Goal: Task Accomplishment & Management: Complete application form

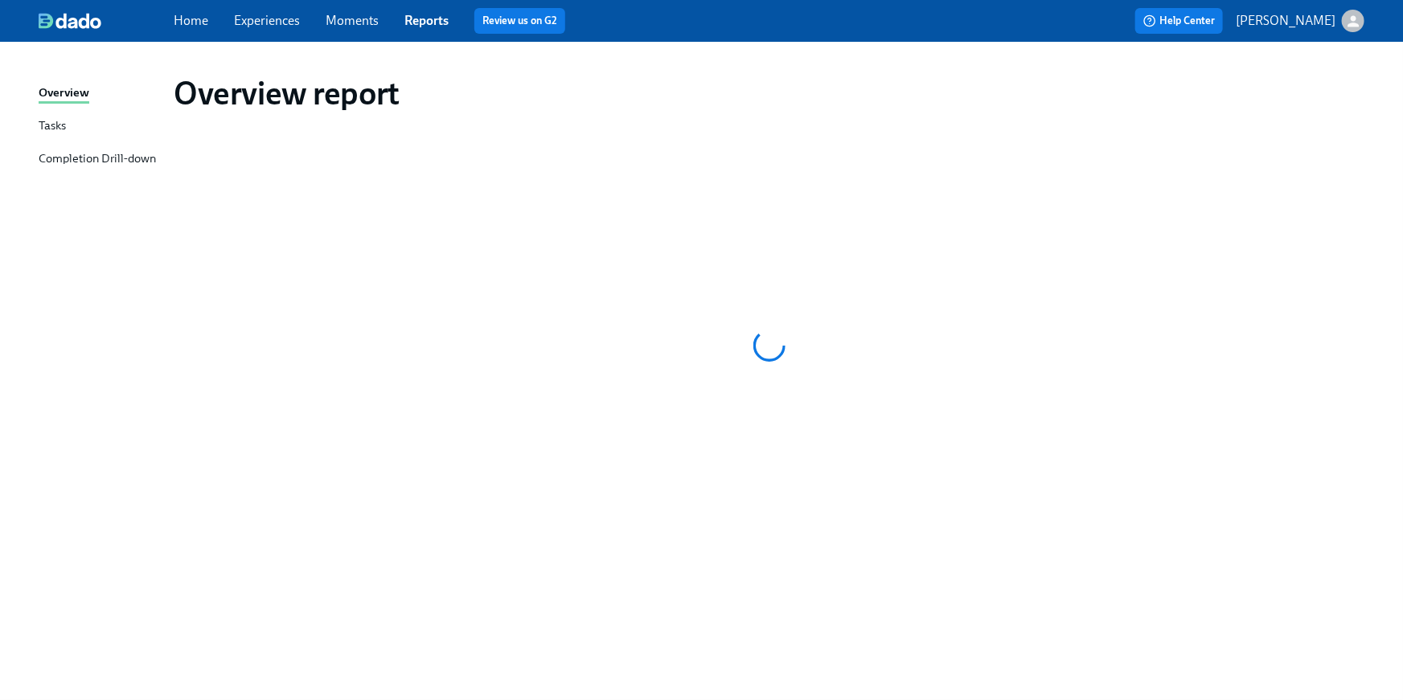
click at [174, 23] on link "Home" at bounding box center [191, 20] width 35 height 15
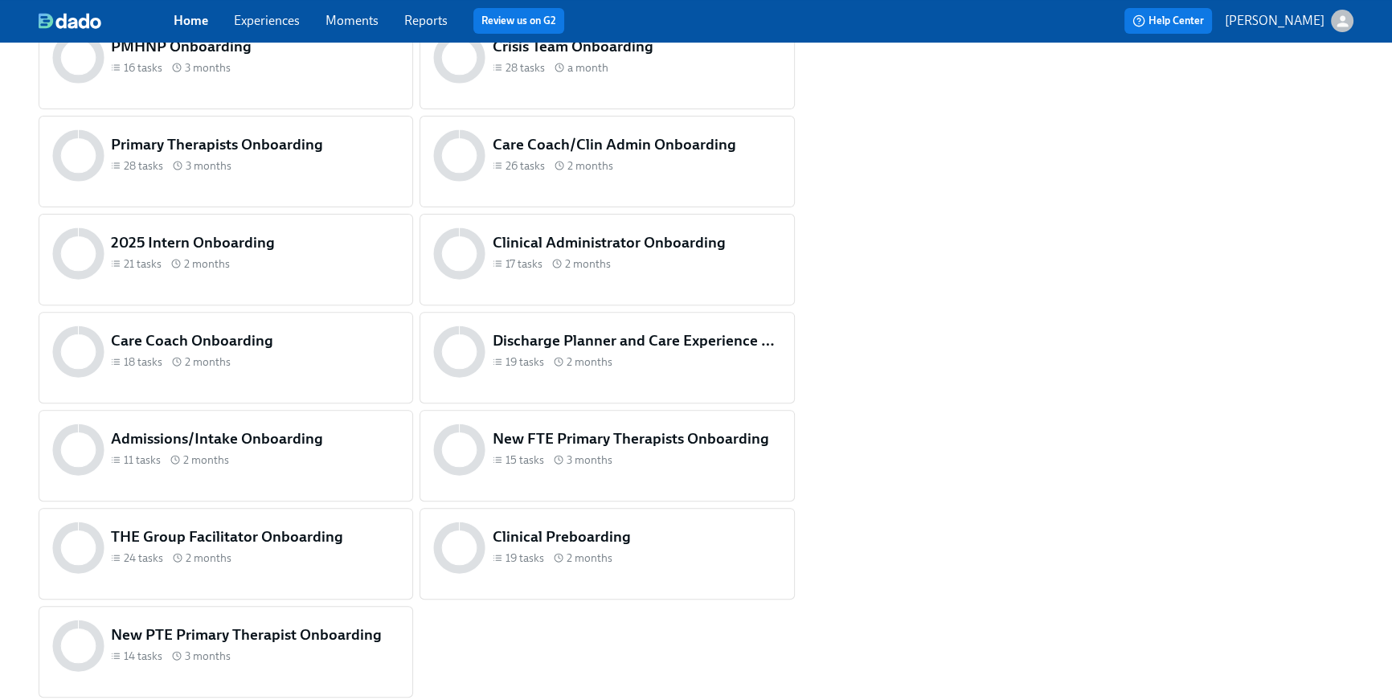
scroll to position [771, 0]
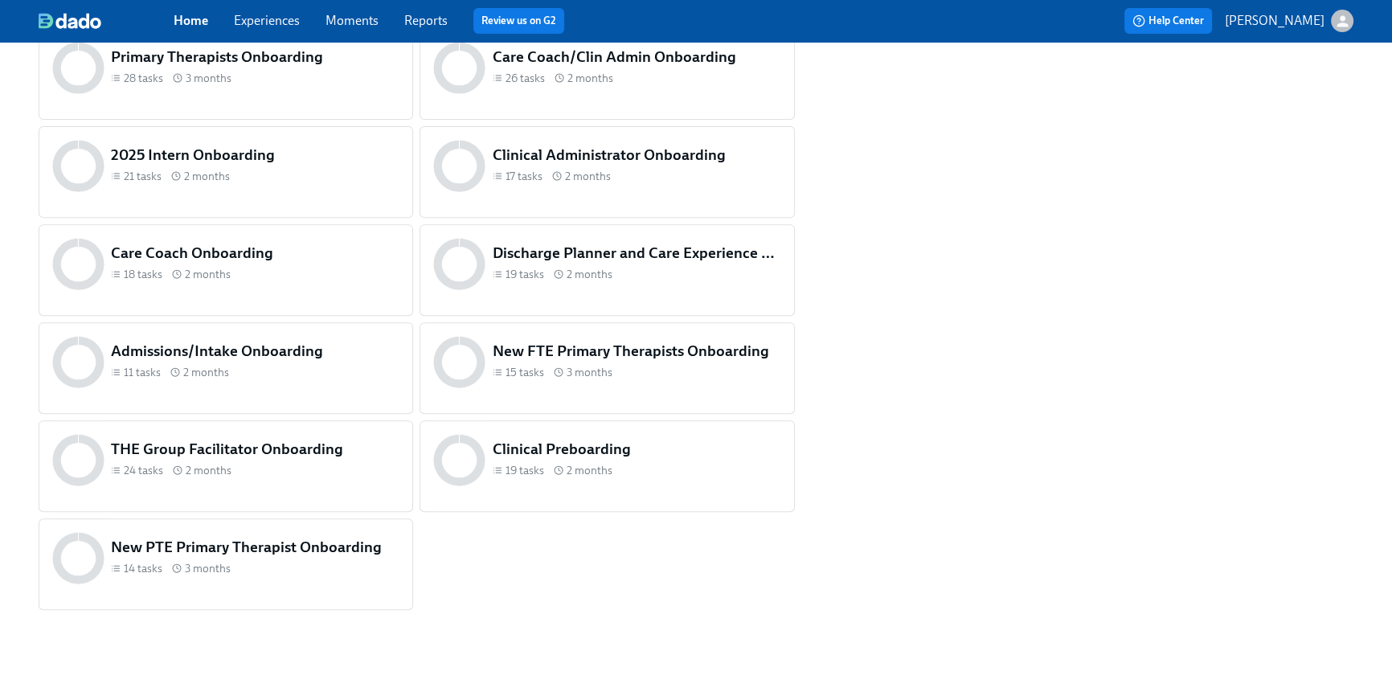
click at [530, 448] on h5 "Clinical Preboarding" at bounding box center [637, 449] width 289 height 21
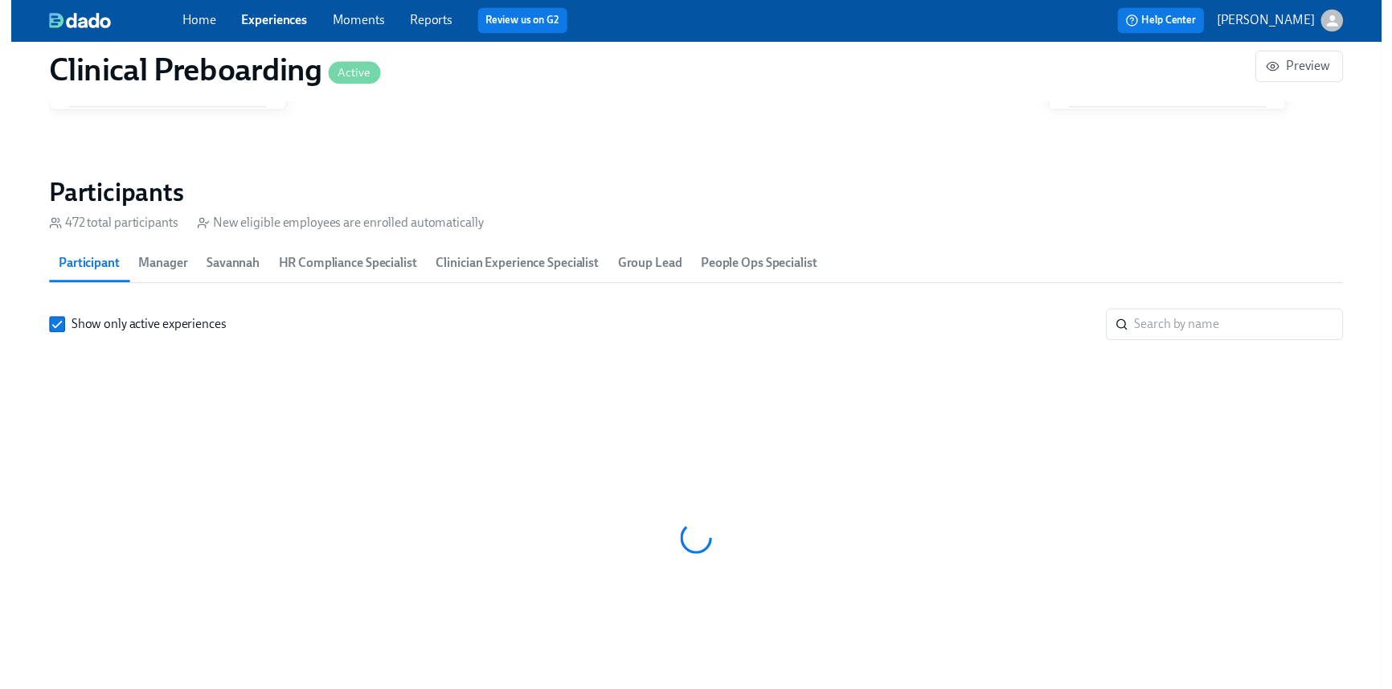
scroll to position [1686, 0]
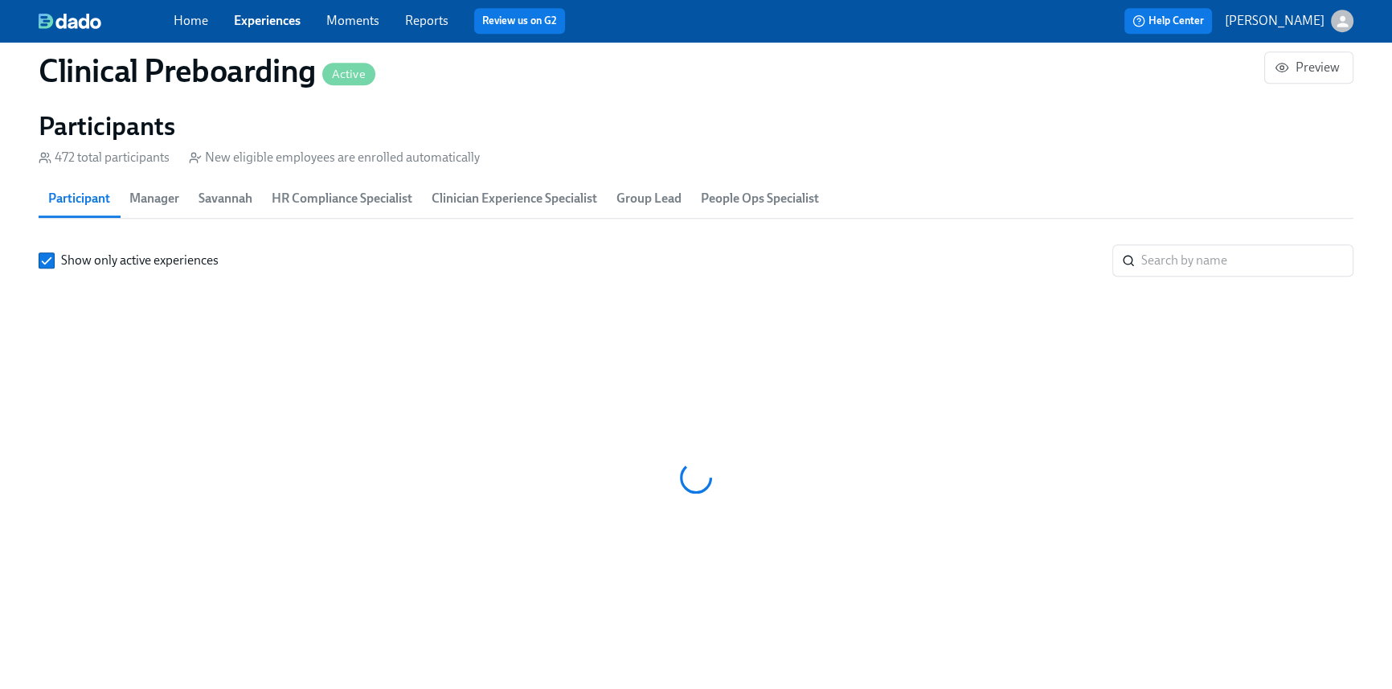
click at [1281, 279] on div at bounding box center [696, 477] width 1315 height 402
click at [1247, 265] on input "search" at bounding box center [1247, 260] width 212 height 32
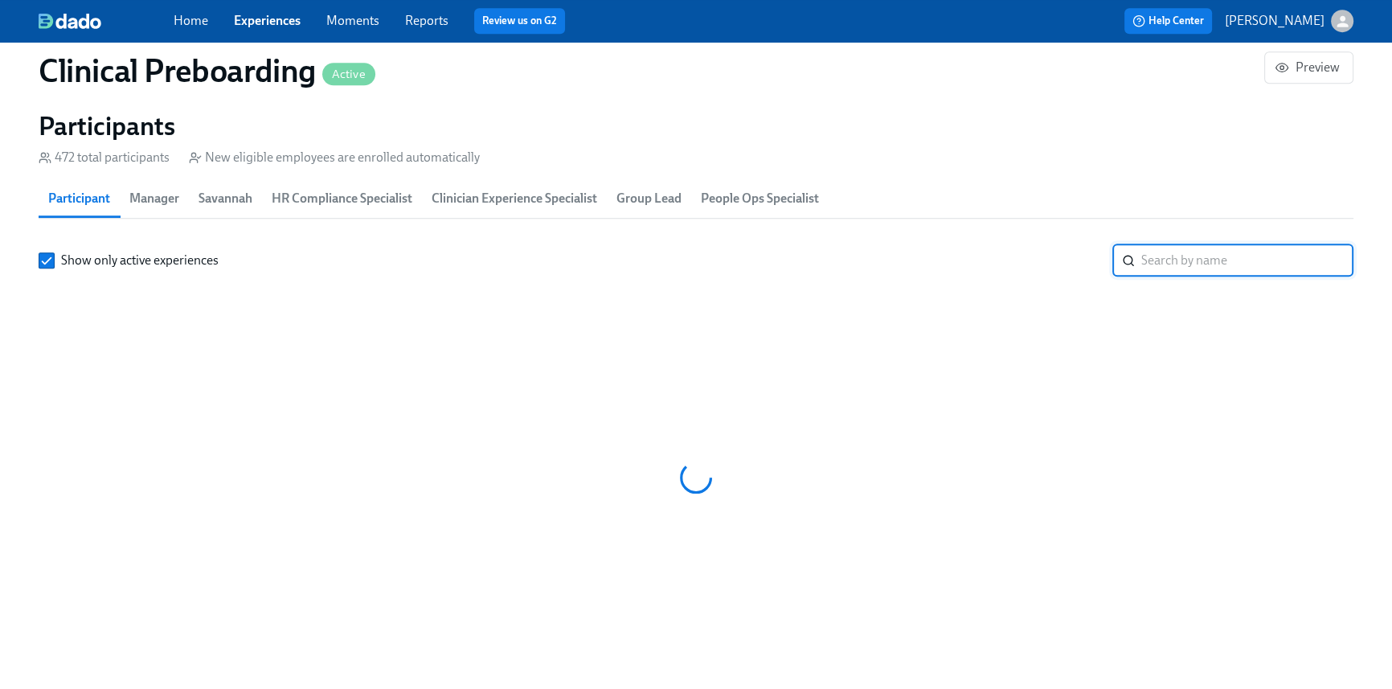
click at [1197, 266] on input "search" at bounding box center [1247, 260] width 212 height 32
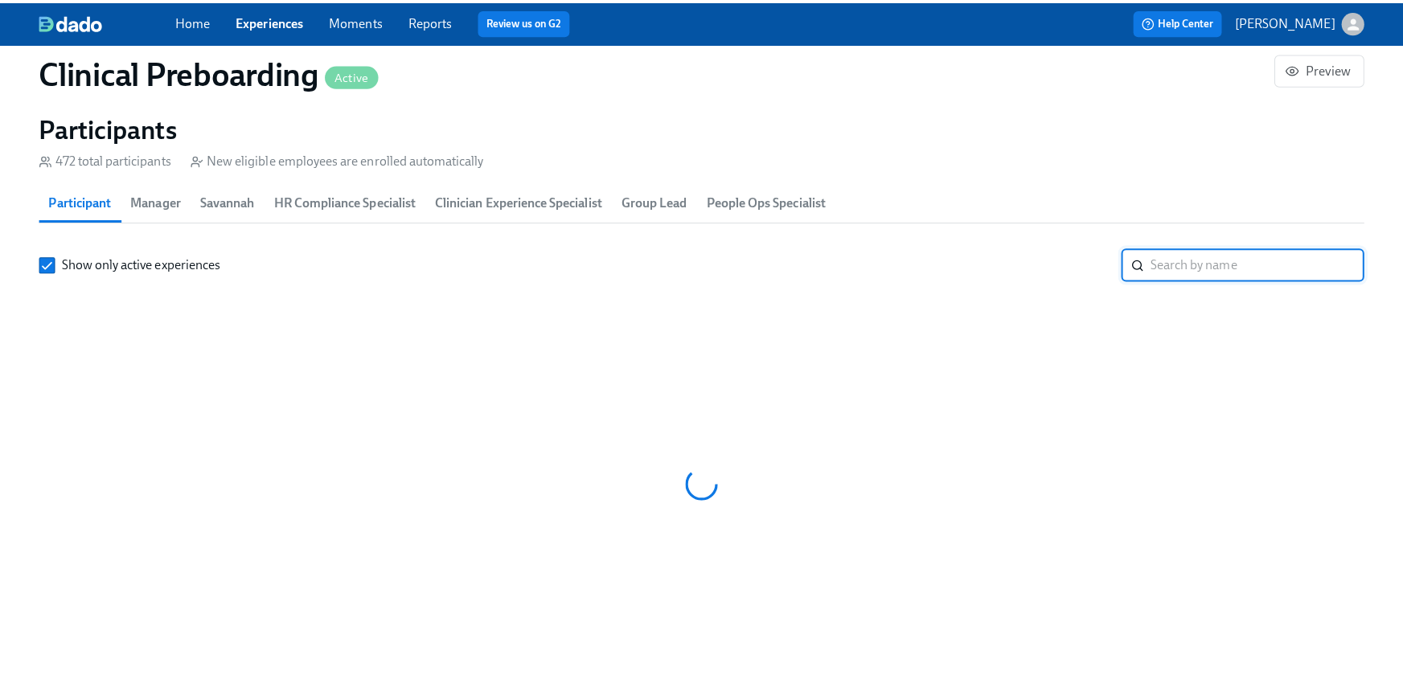
scroll to position [0, 18535]
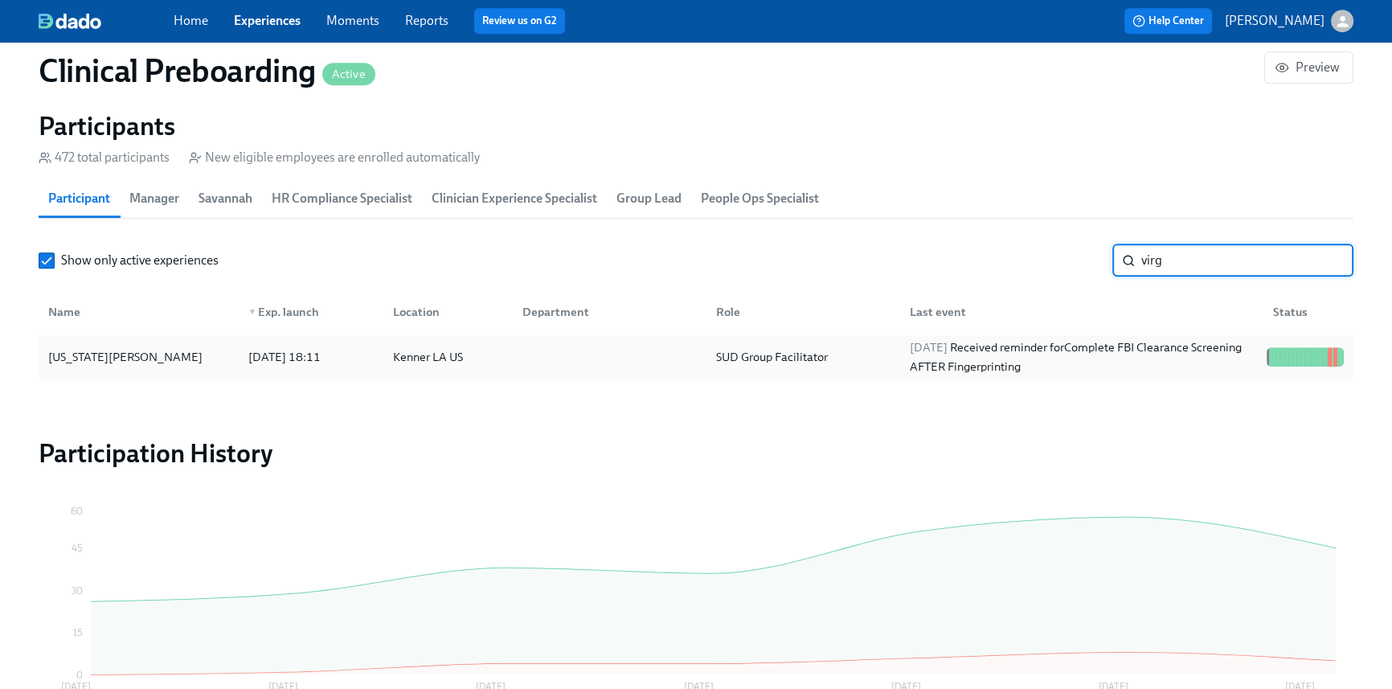
type input "virg"
click at [1198, 351] on div "[DATE] Received reminder for Complete FBI Clearance Screening AFTER Fingerprint…" at bounding box center [1081, 357] width 357 height 39
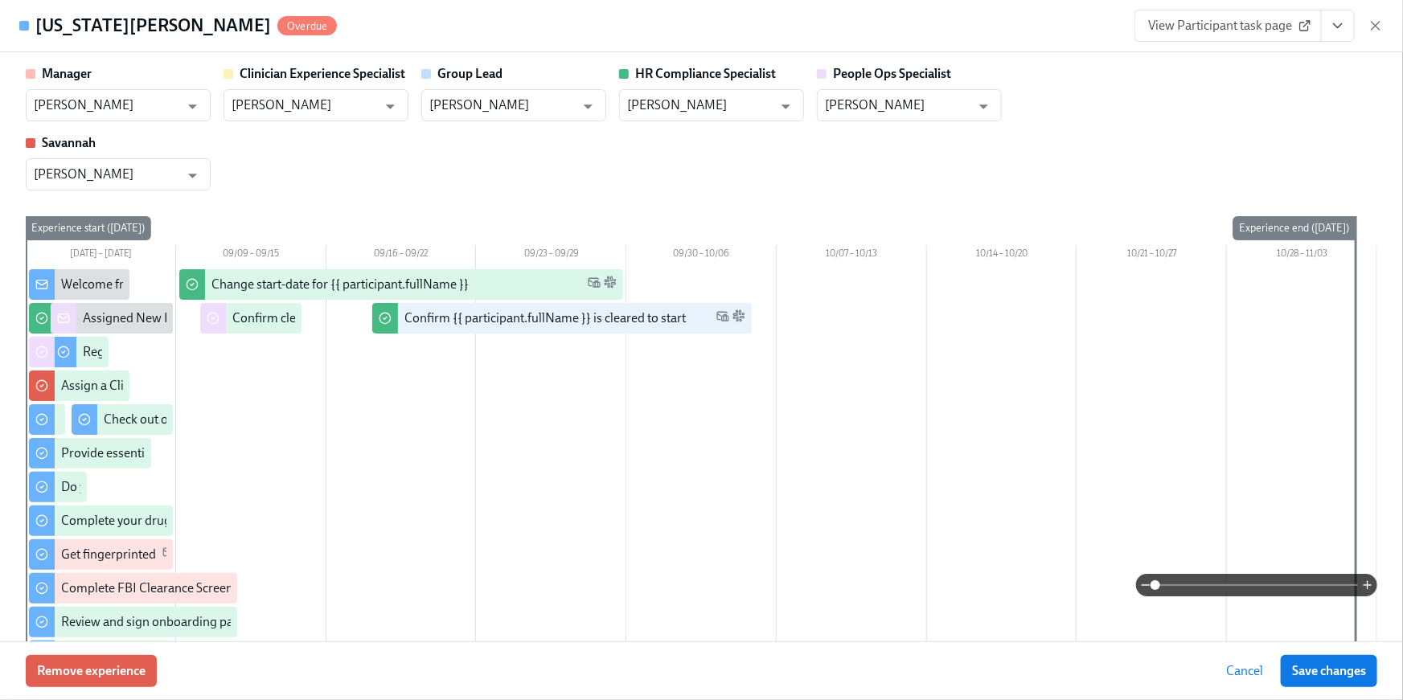
click at [1345, 26] on icon "View task page" at bounding box center [1337, 26] width 16 height 16
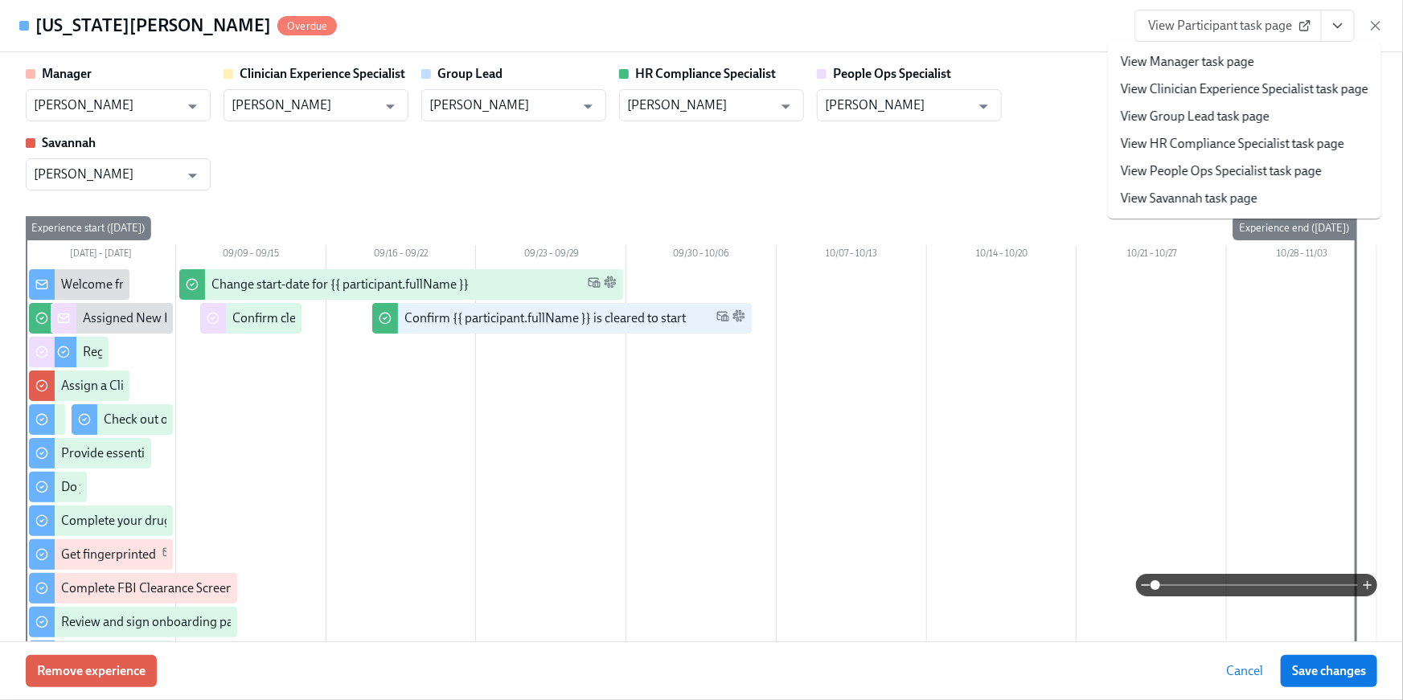
click at [1293, 145] on link "View HR Compliance Specialist task page" at bounding box center [1231, 144] width 223 height 18
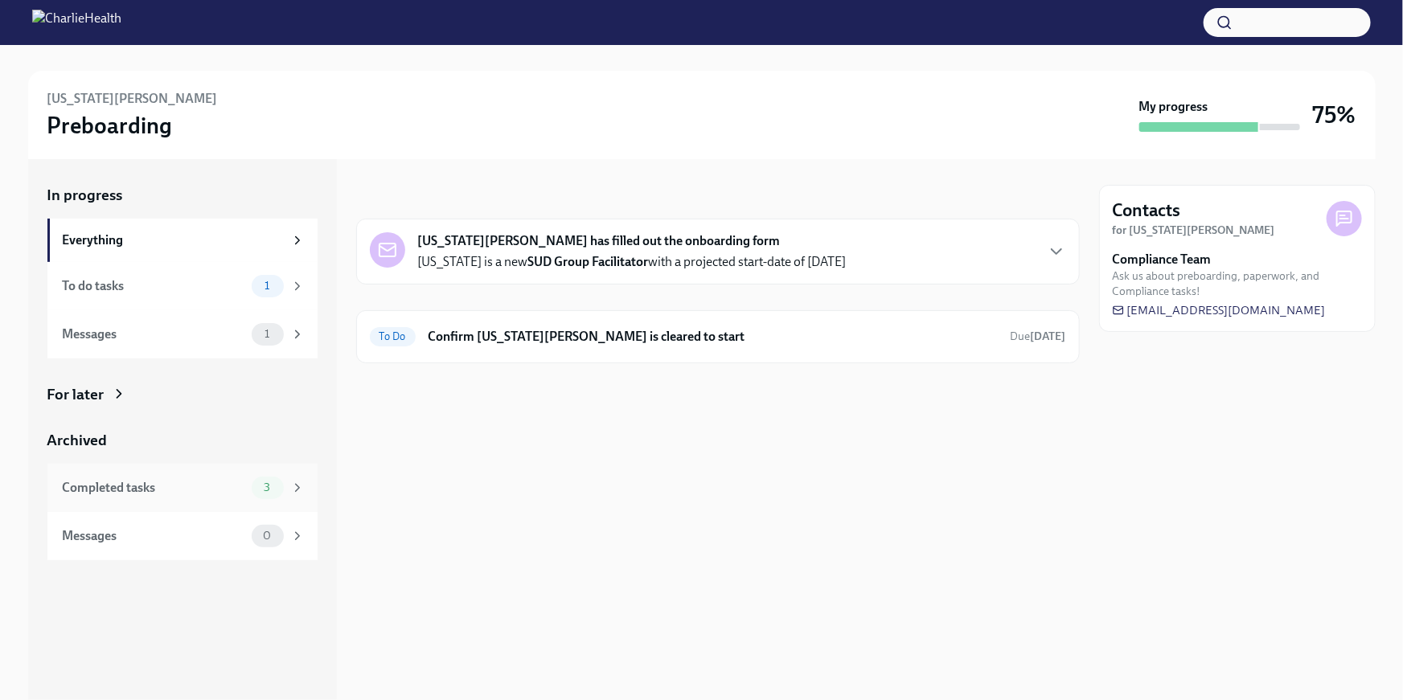
click at [150, 486] on div "Completed tasks" at bounding box center [154, 488] width 182 height 18
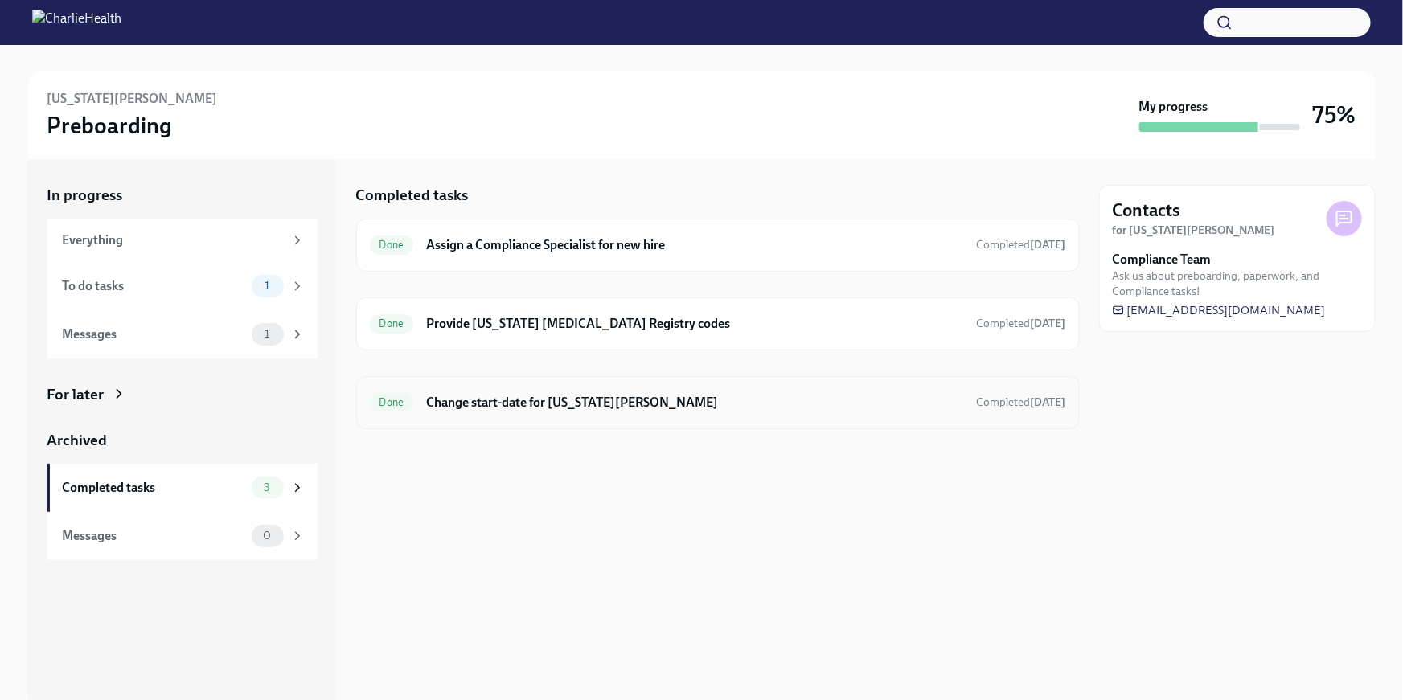
click at [647, 403] on h6 "Change start-date for [US_STATE][PERSON_NAME]" at bounding box center [694, 403] width 537 height 18
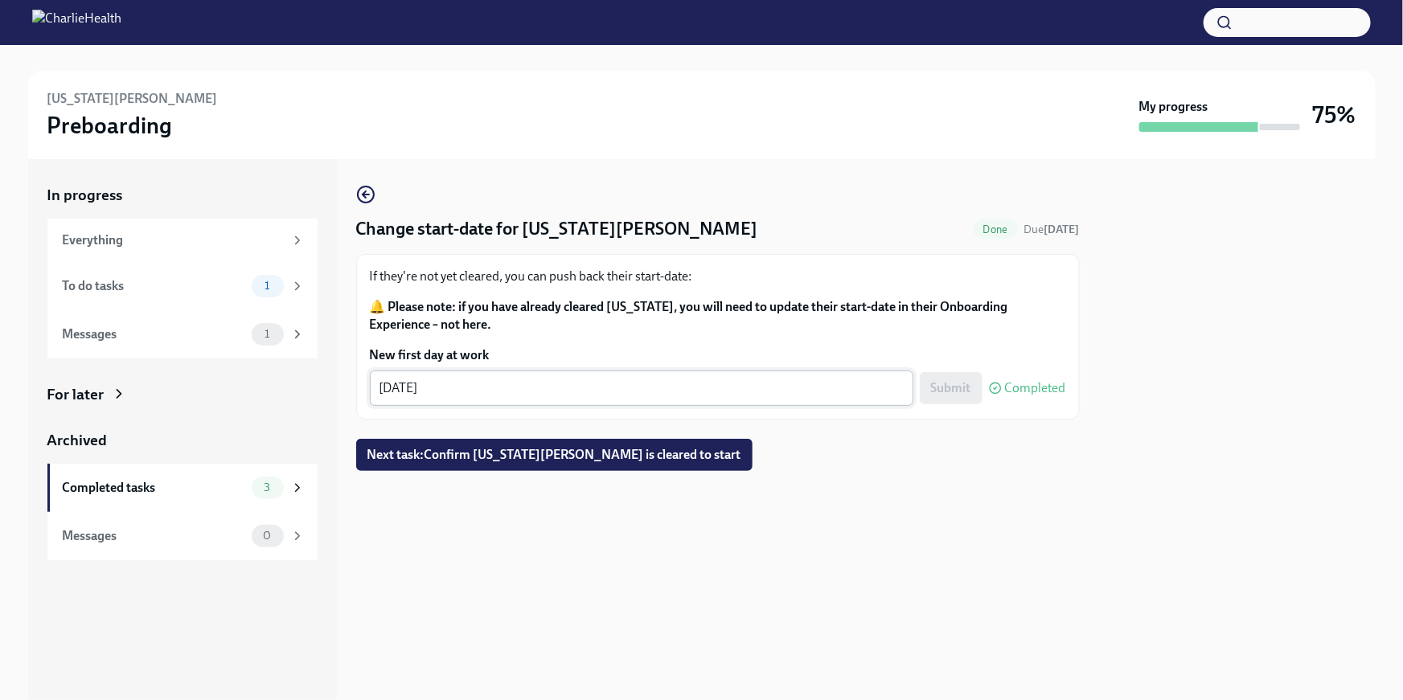
click at [411, 388] on textarea "09/29/2025" at bounding box center [641, 388] width 524 height 19
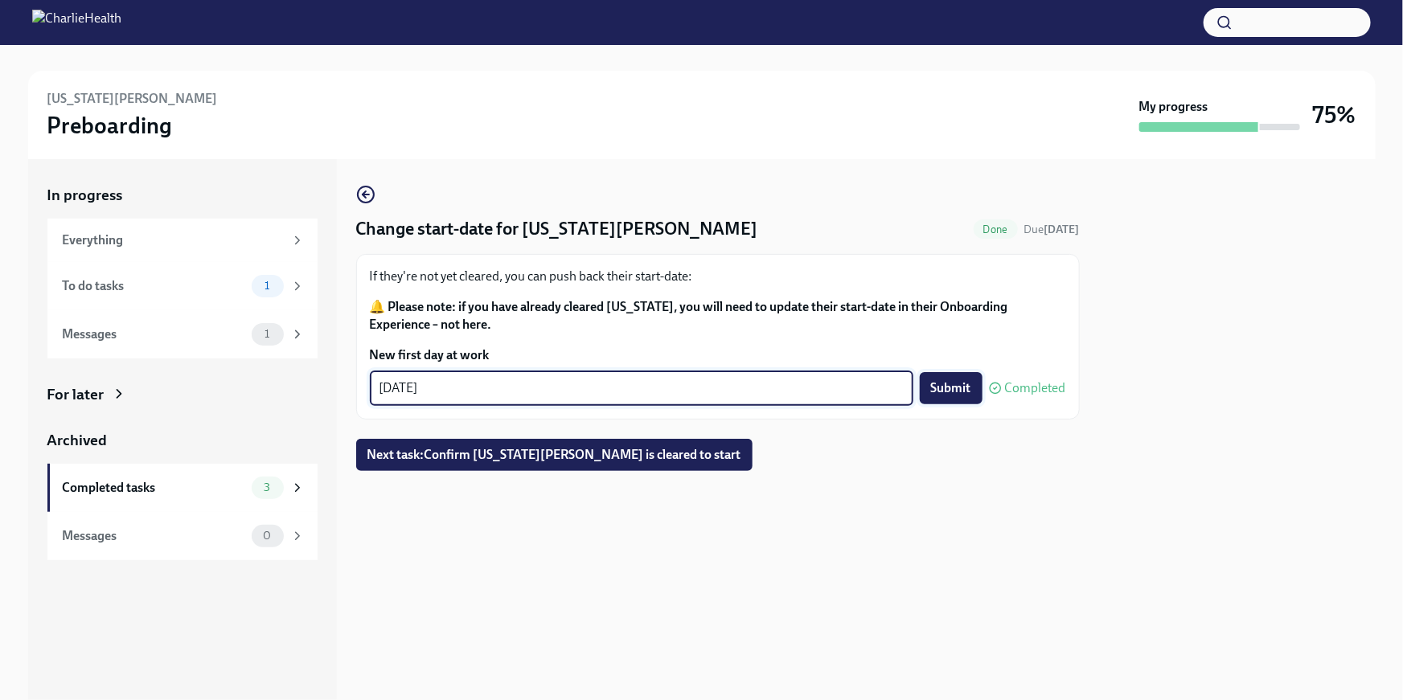
type textarea "09/23/2025"
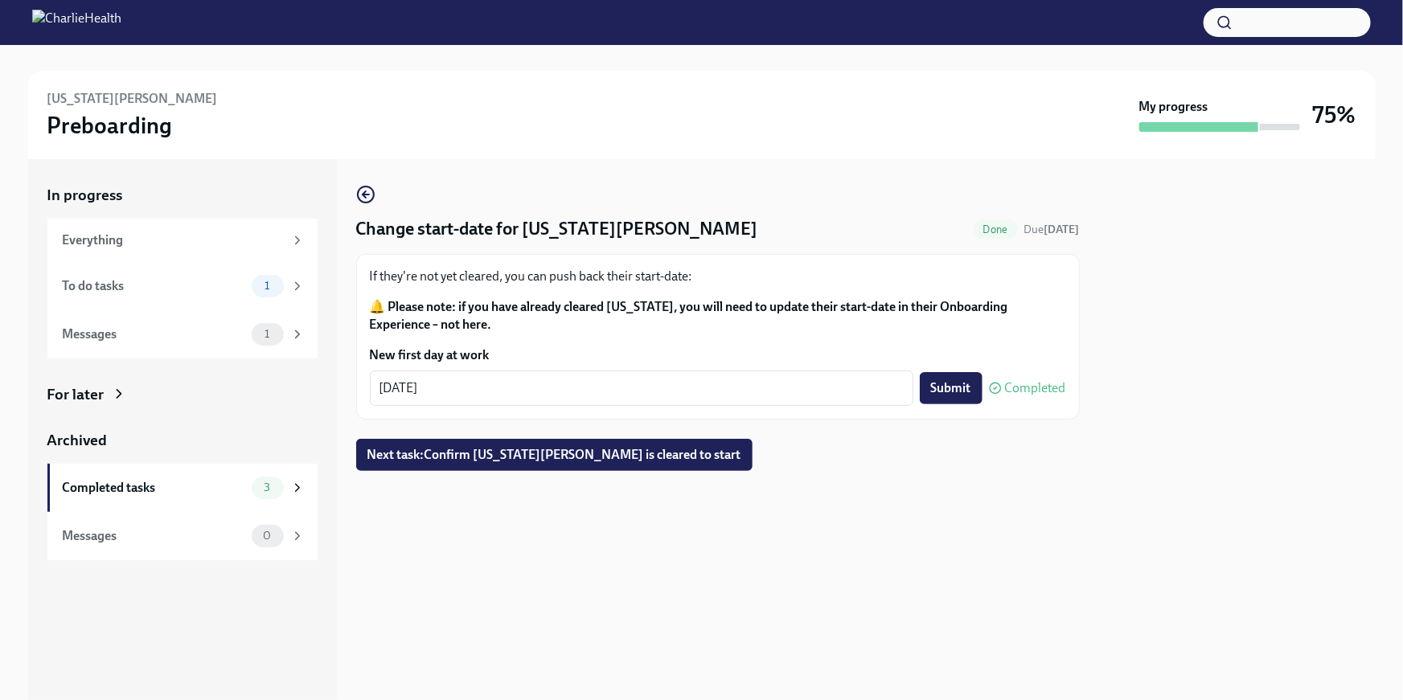
click at [956, 390] on span "Submit" at bounding box center [951, 388] width 40 height 16
click at [554, 443] on button "Next task : Confirm Virginia Williams is cleared to start" at bounding box center [554, 455] width 396 height 32
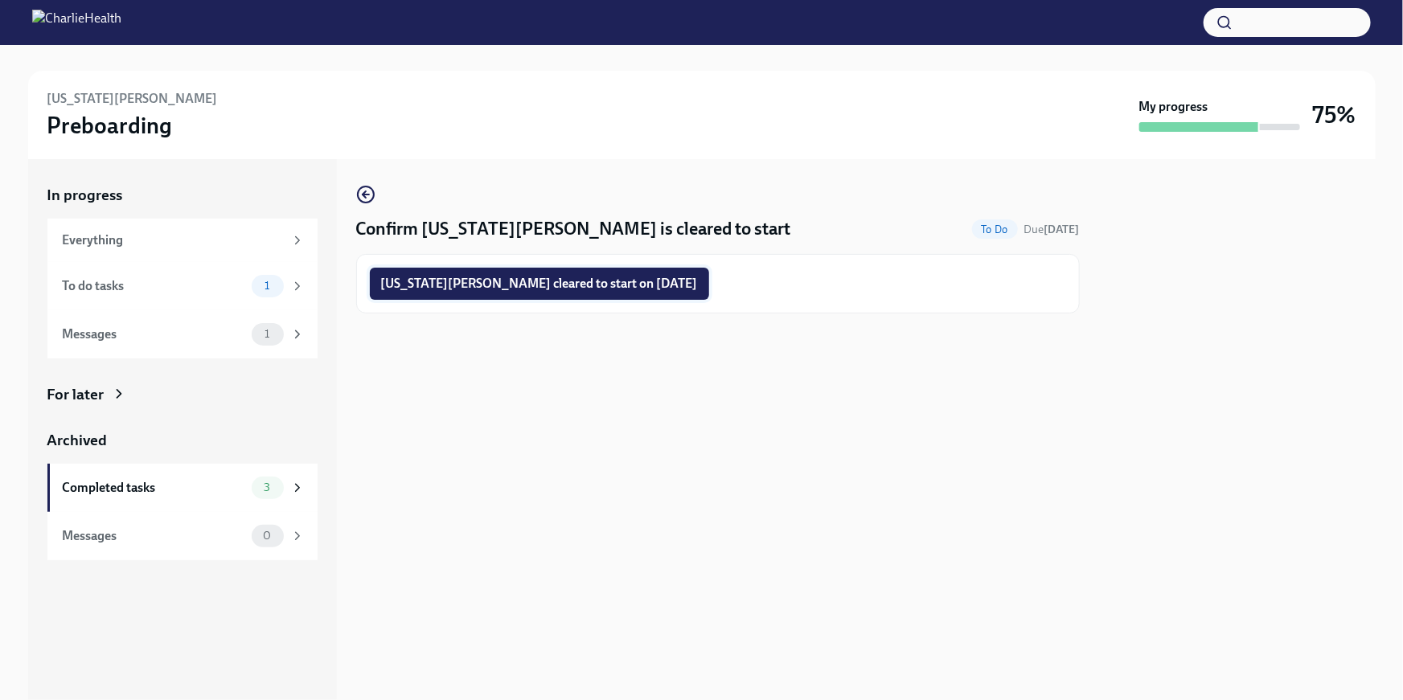
click at [568, 285] on span "Virginia Williams cleared to start on 09/23/2025" at bounding box center [539, 284] width 317 height 16
